Goal: Transaction & Acquisition: Obtain resource

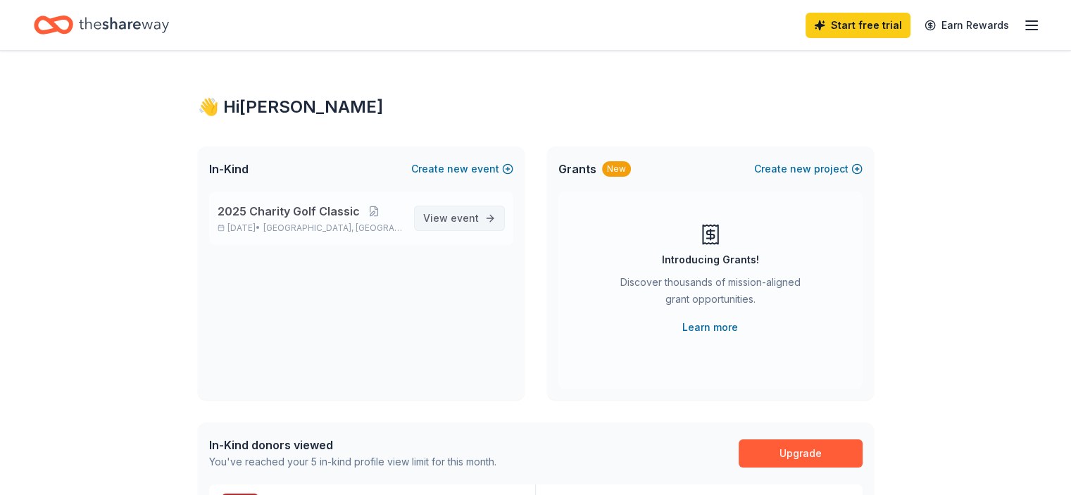
click at [454, 225] on span "View event" at bounding box center [451, 218] width 56 height 17
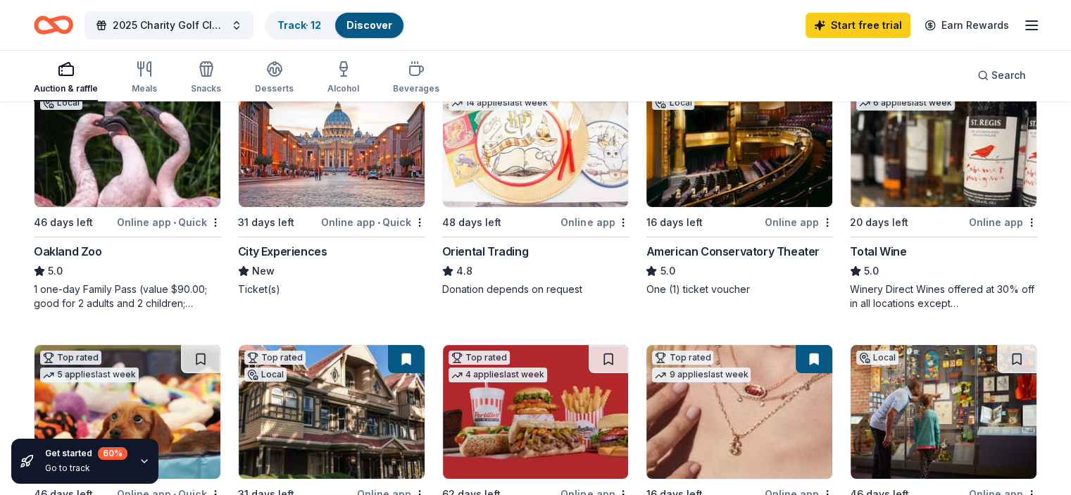
scroll to position [211, 0]
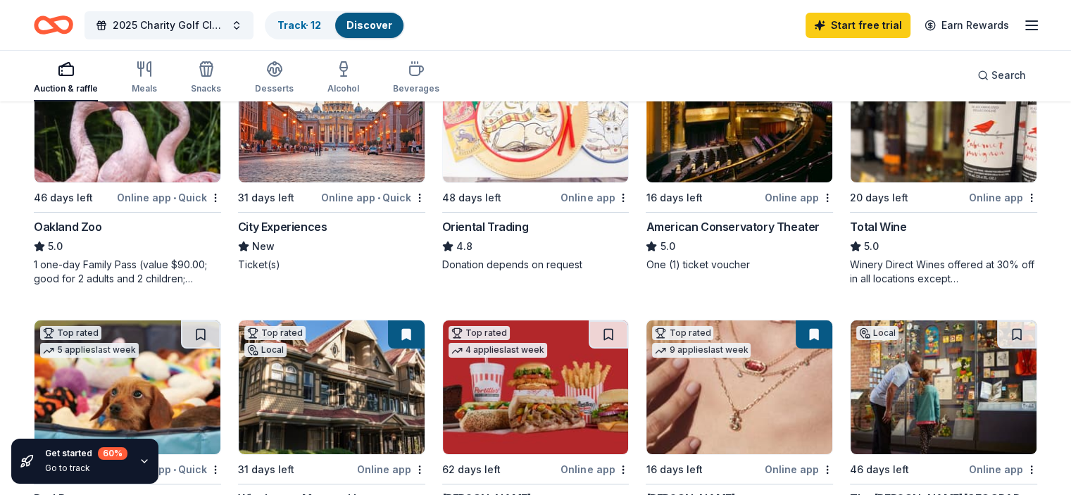
click at [466, 222] on div "Oriental Trading" at bounding box center [485, 226] width 87 height 17
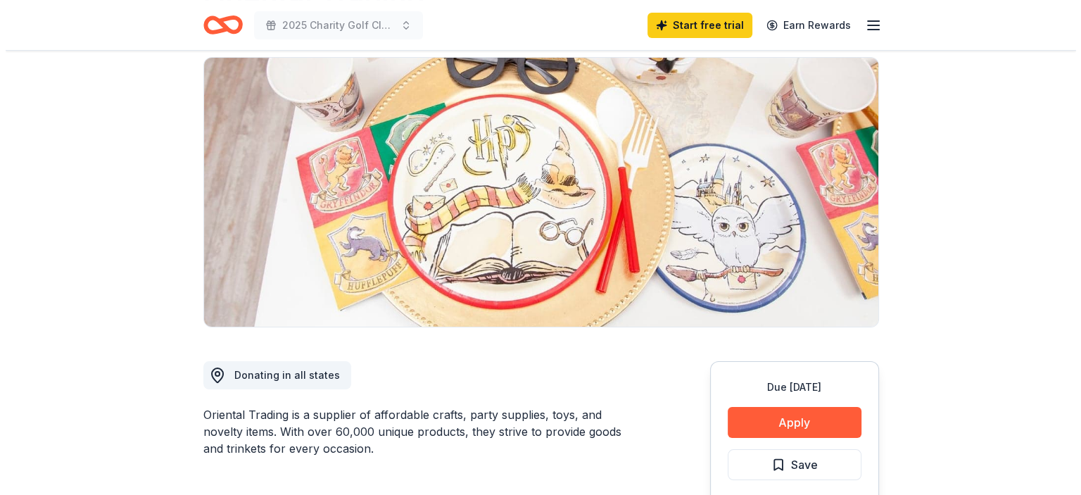
scroll to position [211, 0]
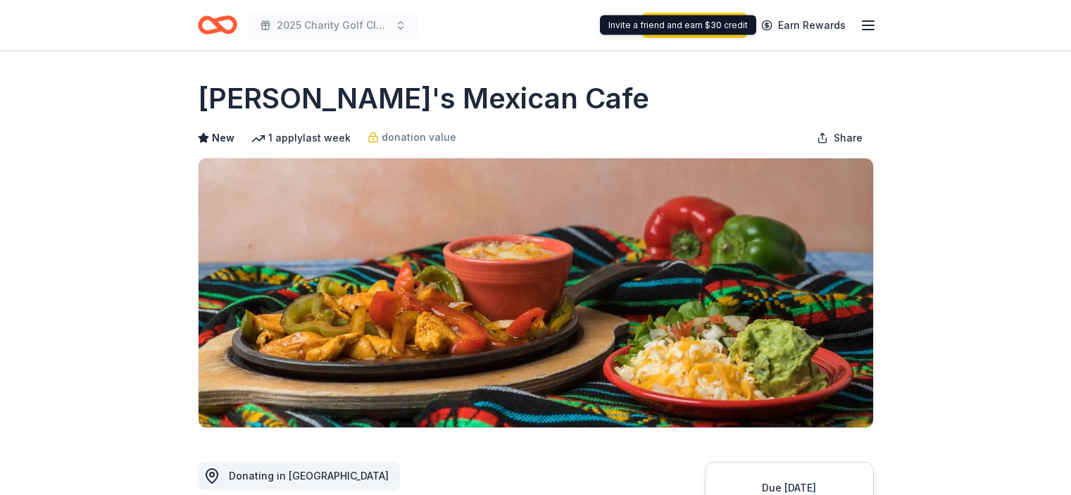
scroll to position [563, 0]
